Goal: Navigation & Orientation: Find specific page/section

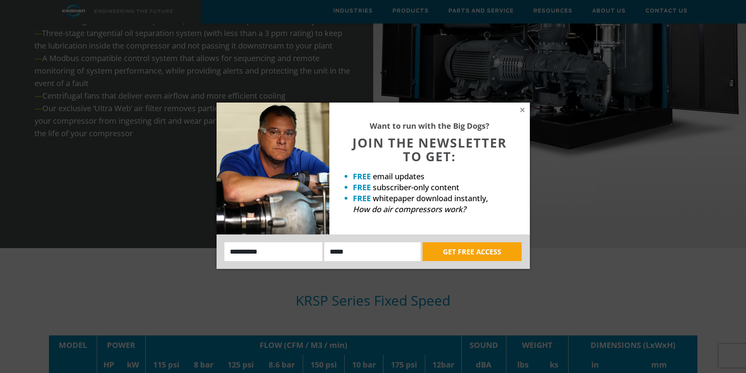
scroll to position [1175, 0]
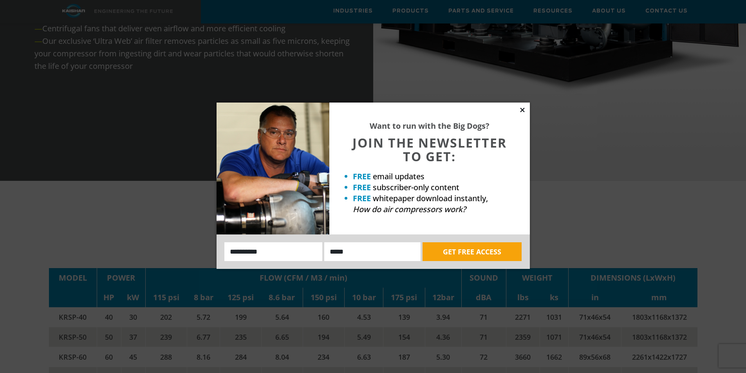
click at [524, 109] on icon at bounding box center [522, 110] width 7 height 7
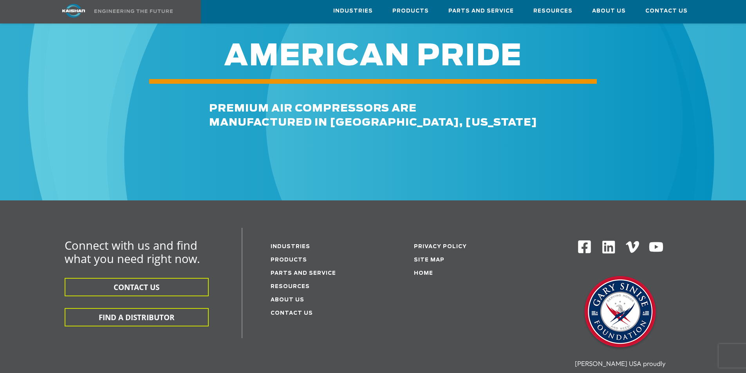
scroll to position [2350, 0]
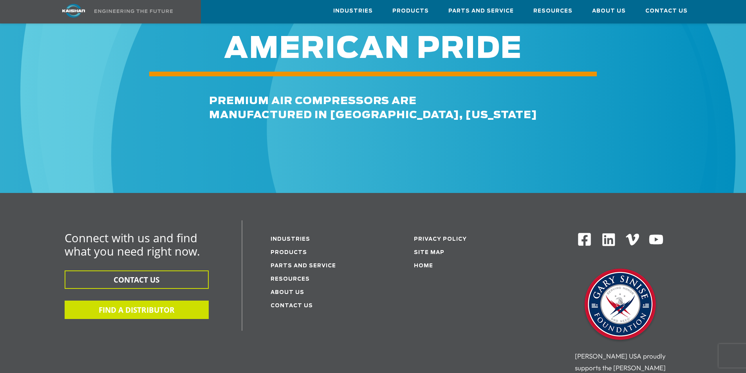
click at [139, 301] on button "FIND A DISTRIBUTOR" at bounding box center [137, 310] width 144 height 18
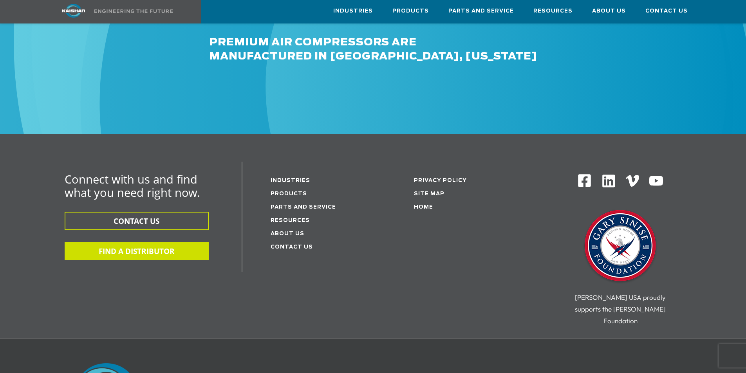
scroll to position [2411, 0]
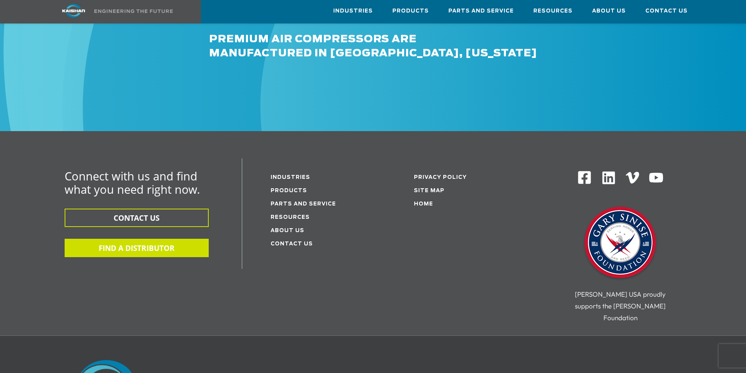
click at [140, 239] on button "FIND A DISTRIBUTOR" at bounding box center [137, 248] width 144 height 18
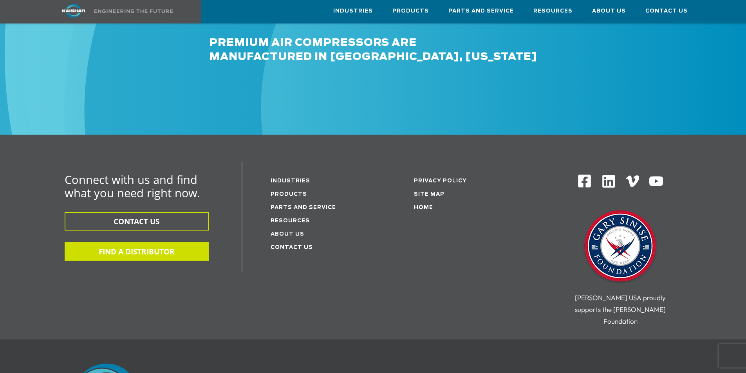
click at [152, 242] on button "FIND A DISTRIBUTOR" at bounding box center [137, 251] width 144 height 18
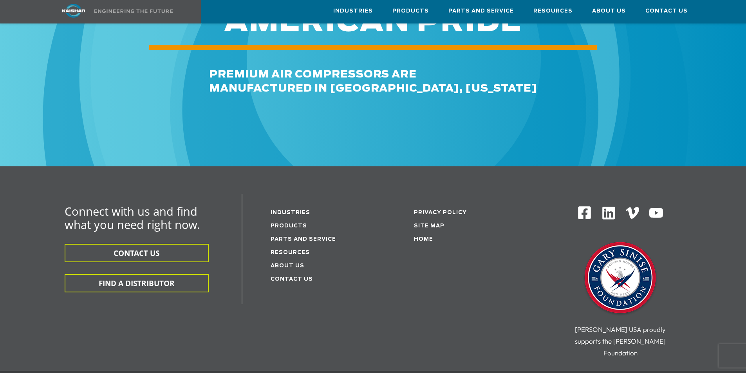
scroll to position [2428, 0]
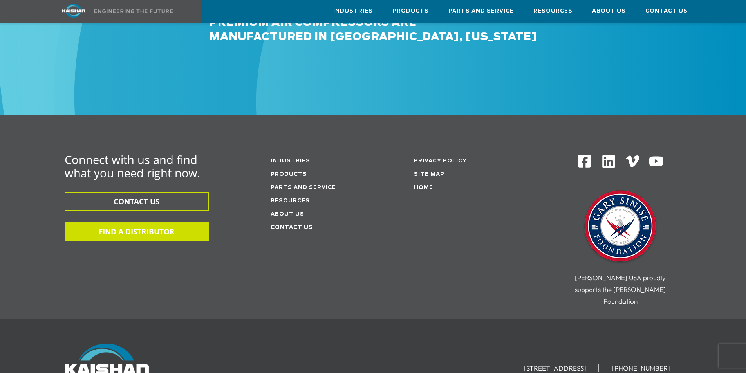
click at [143, 222] on button "FIND A DISTRIBUTOR" at bounding box center [137, 231] width 144 height 18
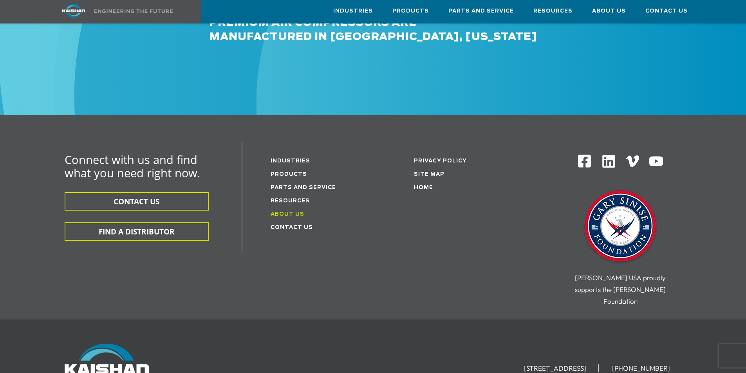
click at [293, 212] on link "About Us" at bounding box center [288, 214] width 34 height 5
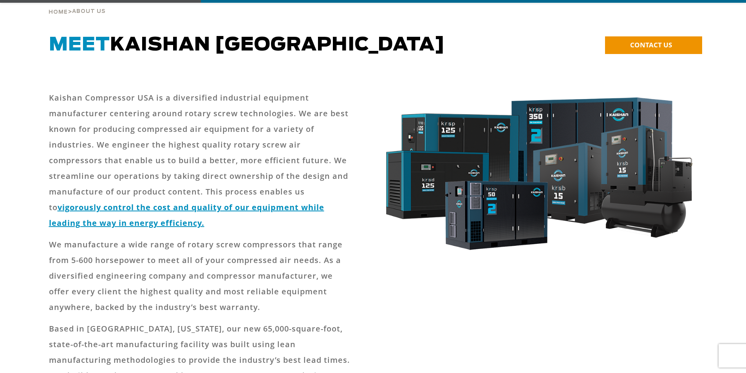
scroll to position [65, 0]
